Goal: Information Seeking & Learning: Find specific page/section

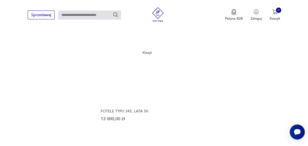
scroll to position [622, 0]
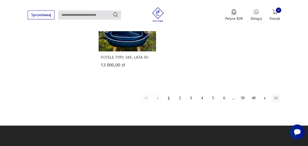
click at [265, 97] on icon "button" at bounding box center [265, 98] width 2 height 3
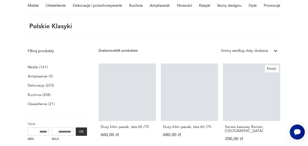
scroll to position [14, 0]
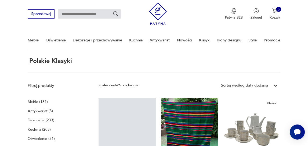
click at [86, 15] on input "text" at bounding box center [89, 13] width 63 height 9
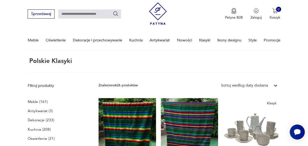
click at [89, 13] on input "text" at bounding box center [89, 13] width 63 height 9
type input "******"
click at [115, 12] on icon "Szukaj" at bounding box center [116, 14] width 6 height 6
type input "******"
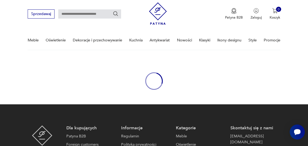
type input "******"
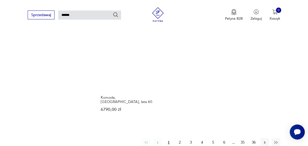
scroll to position [606, 0]
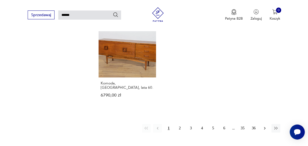
click at [266, 126] on icon "button" at bounding box center [265, 128] width 5 height 5
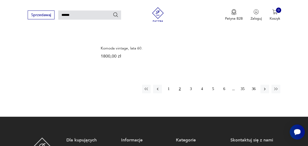
scroll to position [625, 0]
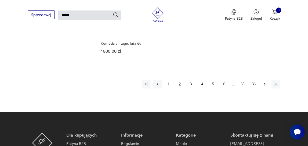
click at [265, 84] on icon "button" at bounding box center [265, 84] width 5 height 5
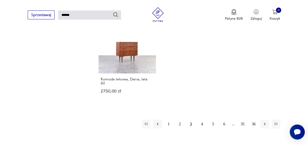
scroll to position [593, 0]
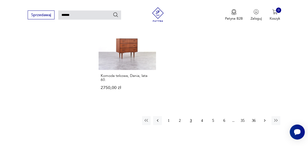
click at [265, 118] on icon "button" at bounding box center [265, 120] width 5 height 5
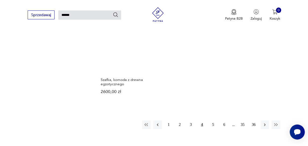
scroll to position [604, 0]
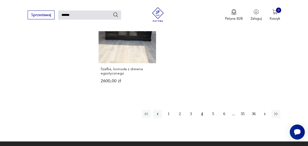
click at [267, 112] on icon "button" at bounding box center [265, 114] width 5 height 5
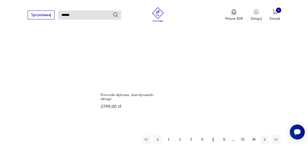
scroll to position [593, 0]
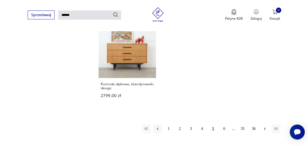
click at [265, 127] on icon "button" at bounding box center [265, 128] width 2 height 3
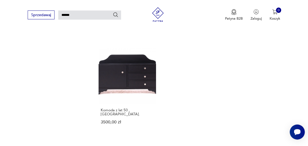
scroll to position [607, 0]
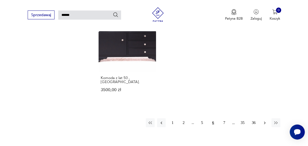
click at [267, 118] on button "button" at bounding box center [265, 122] width 9 height 9
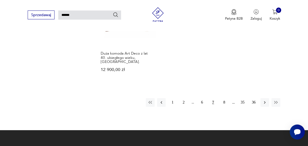
scroll to position [636, 0]
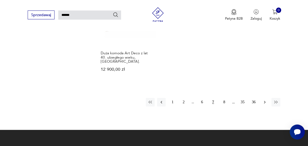
click at [264, 100] on icon "button" at bounding box center [265, 102] width 5 height 5
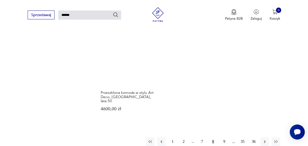
scroll to position [579, 0]
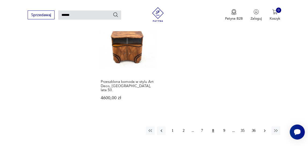
click at [266, 128] on icon "button" at bounding box center [265, 130] width 5 height 5
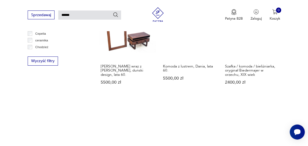
scroll to position [306, 0]
